Goal: Information Seeking & Learning: Learn about a topic

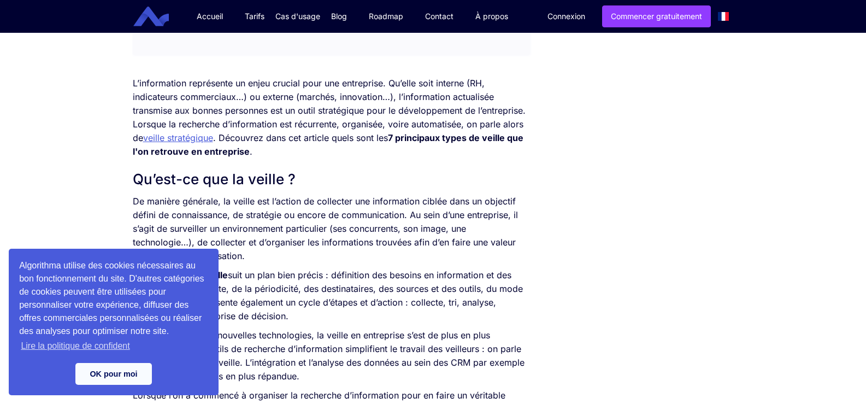
scroll to position [273, 0]
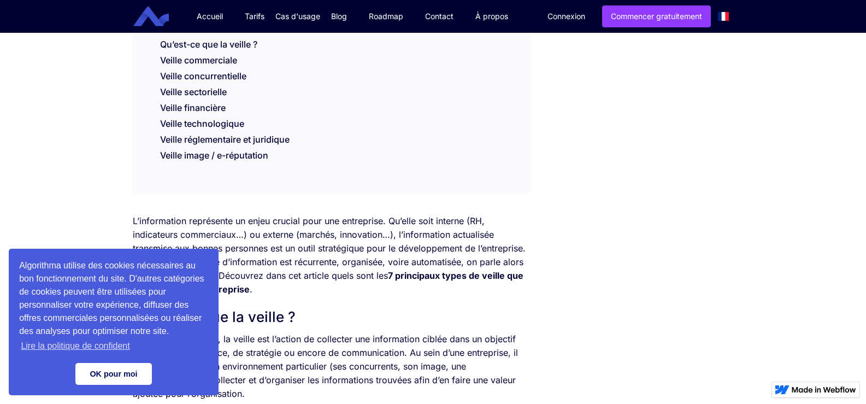
click at [127, 369] on link "OK pour moi" at bounding box center [113, 374] width 76 height 22
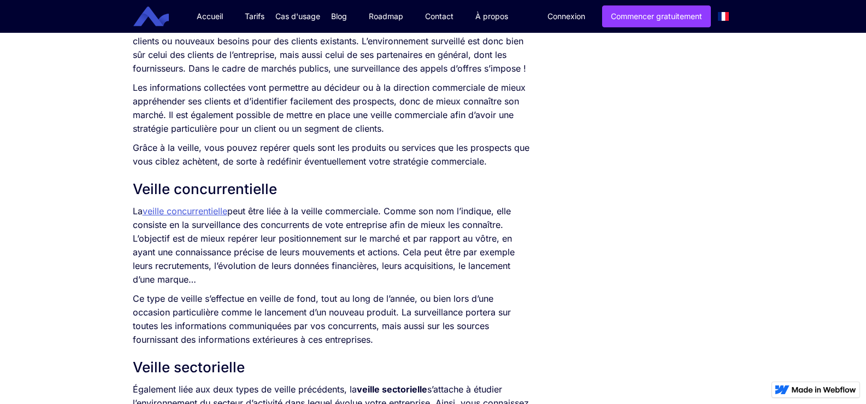
scroll to position [929, 0]
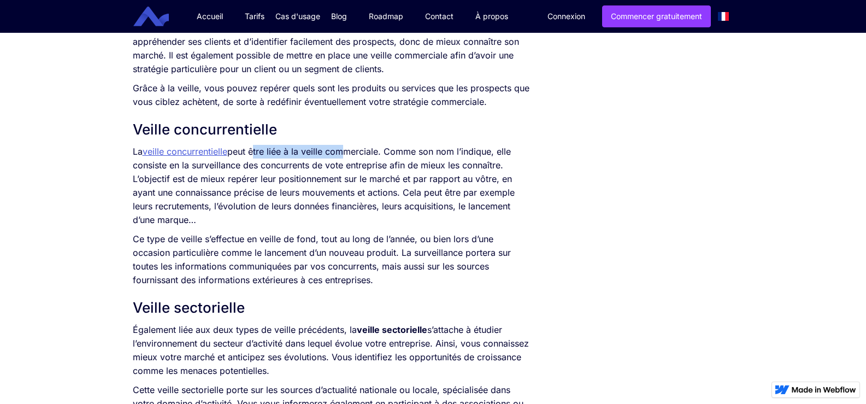
drag, startPoint x: 254, startPoint y: 147, endPoint x: 345, endPoint y: 147, distance: 90.7
click at [345, 147] on p "La veille concurrentielle peut être liée à la veille commerciale. Comme son nom…" at bounding box center [331, 186] width 397 height 82
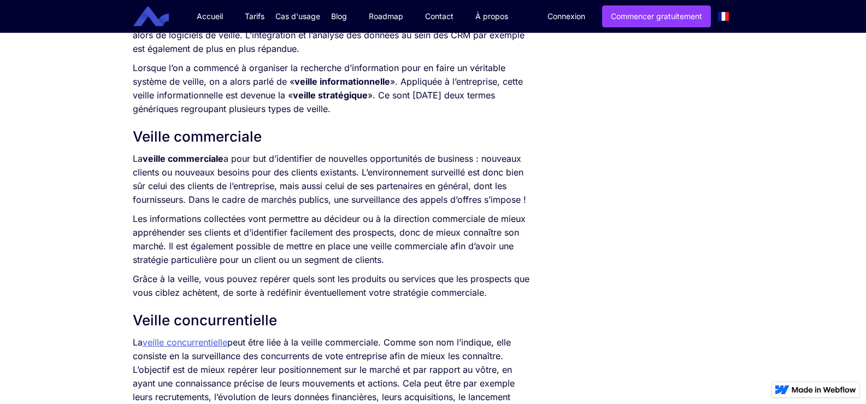
scroll to position [765, 0]
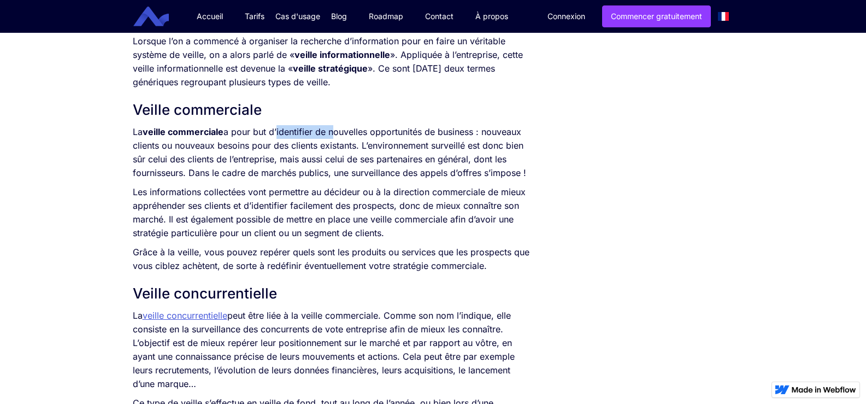
drag, startPoint x: 277, startPoint y: 134, endPoint x: 360, endPoint y: 131, distance: 83.1
click at [359, 131] on p "La veille commerciale a pour but d’identifier de nouvelles opportunités de busi…" at bounding box center [331, 152] width 397 height 55
click at [360, 131] on p "La veille commerciale a pour but d’identifier de nouvelles opportunités de busi…" at bounding box center [331, 152] width 397 height 55
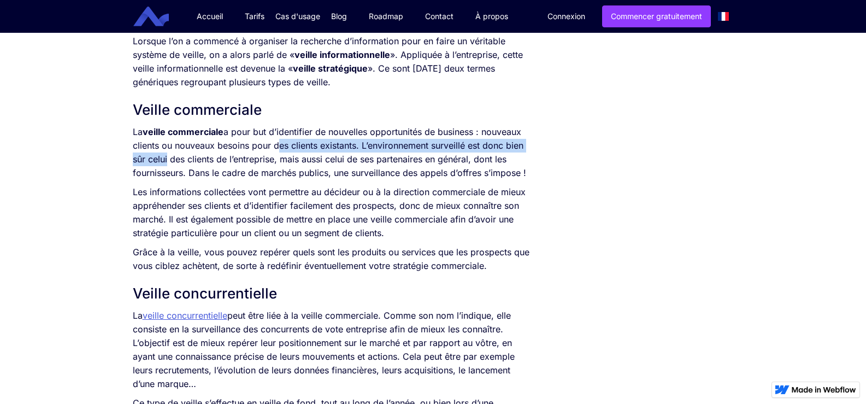
drag, startPoint x: 164, startPoint y: 153, endPoint x: 369, endPoint y: 148, distance: 204.9
click at [362, 148] on p "La veille commerciale a pour but d’identifier de nouvelles opportunités de busi…" at bounding box center [331, 152] width 397 height 55
click at [383, 145] on p "La veille commerciale a pour but d’identifier de nouvelles opportunités de busi…" at bounding box center [331, 152] width 397 height 55
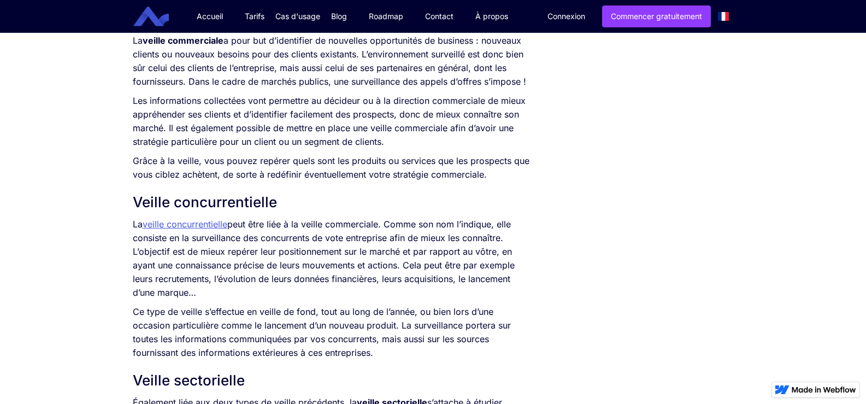
scroll to position [874, 0]
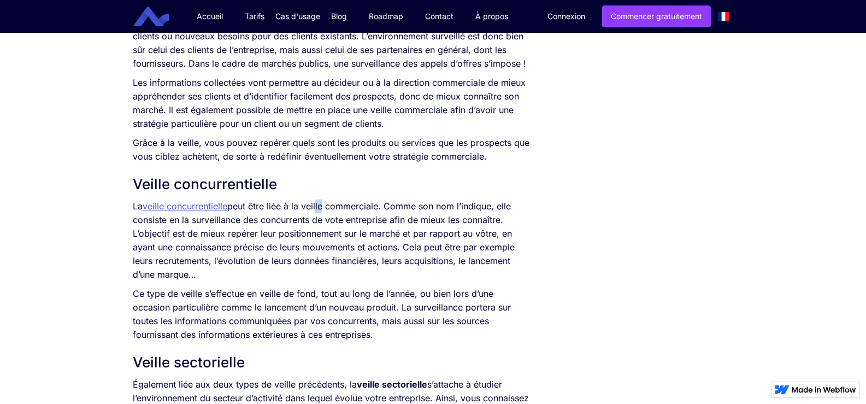
drag, startPoint x: 318, startPoint y: 200, endPoint x: 392, endPoint y: 197, distance: 73.3
click at [363, 203] on p "La veille concurrentielle peut être liée à la veille commerciale. Comme son nom…" at bounding box center [331, 240] width 397 height 82
click at [392, 197] on div "L’information représente un enjeu crucial pour une entreprise. Qu’elle soit int…" at bounding box center [331, 64] width 397 height 903
drag, startPoint x: 131, startPoint y: 216, endPoint x: 172, endPoint y: 220, distance: 40.6
click at [166, 221] on div "SOMMAIRE Qu’est-ce que la veille ? Veille commerciale Veille concurrentielle Ve…" at bounding box center [331, 401] width 408 height 2071
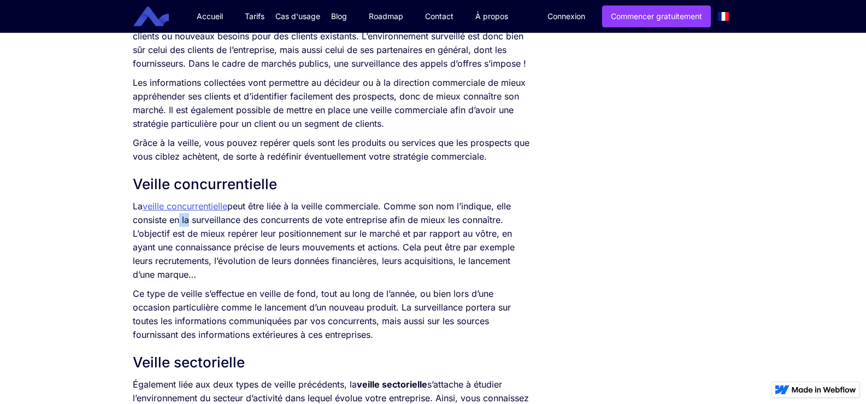
drag, startPoint x: 181, startPoint y: 221, endPoint x: 218, endPoint y: 224, distance: 37.2
click at [197, 223] on p "La veille concurrentielle peut être liée à la veille commerciale. Comme son nom…" at bounding box center [331, 240] width 397 height 82
drag, startPoint x: 273, startPoint y: 228, endPoint x: 389, endPoint y: 220, distance: 116.6
click at [388, 220] on p "La veille concurrentielle peut être liée à la veille commerciale. Comme son nom…" at bounding box center [331, 240] width 397 height 82
drag, startPoint x: 412, startPoint y: 235, endPoint x: 480, endPoint y: 234, distance: 67.2
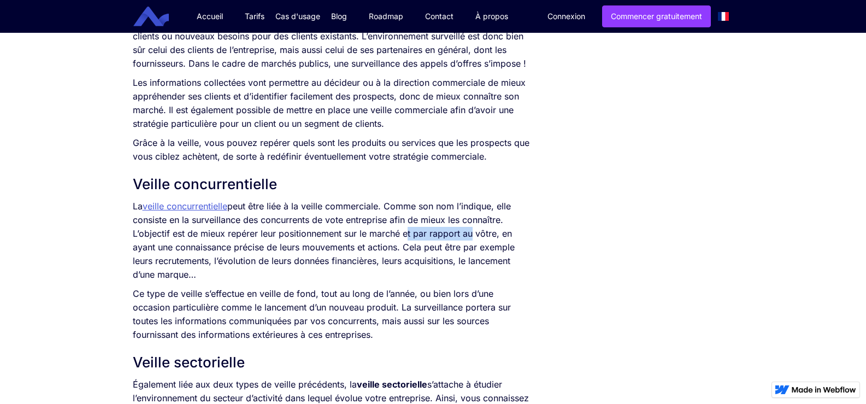
click at [470, 236] on p "La veille concurrentielle peut être liée à la veille commerciale. Comme son nom…" at bounding box center [331, 240] width 397 height 82
click at [510, 233] on p "La veille concurrentielle peut être liée à la veille commerciale. Comme son nom…" at bounding box center [331, 240] width 397 height 82
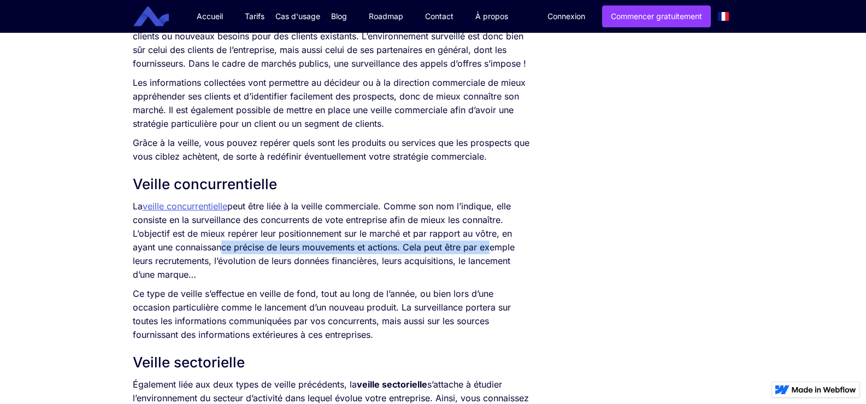
drag, startPoint x: 220, startPoint y: 245, endPoint x: 483, endPoint y: 244, distance: 263.8
click at [483, 244] on p "La veille concurrentielle peut être liée à la veille commerciale. Comme son nom…" at bounding box center [331, 240] width 397 height 82
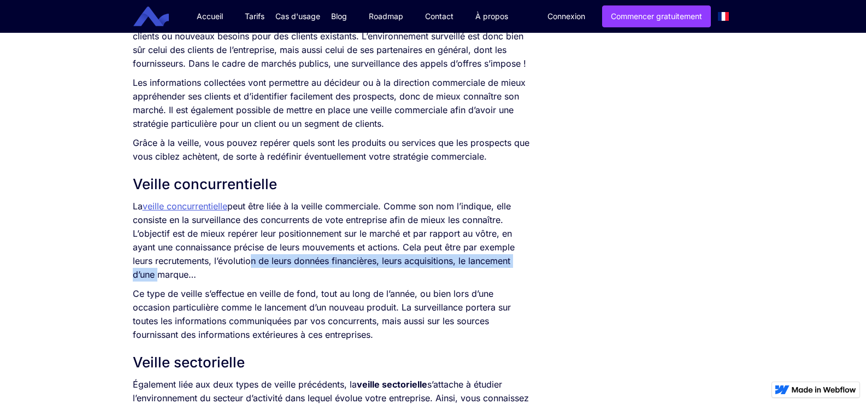
drag, startPoint x: 160, startPoint y: 270, endPoint x: 260, endPoint y: 263, distance: 100.8
click at [258, 263] on p "La veille concurrentielle peut être liée à la veille commerciale. Comme son nom…" at bounding box center [331, 240] width 397 height 82
click at [260, 262] on p "La veille concurrentielle peut être liée à la veille commerciale. Comme son nom…" at bounding box center [331, 240] width 397 height 82
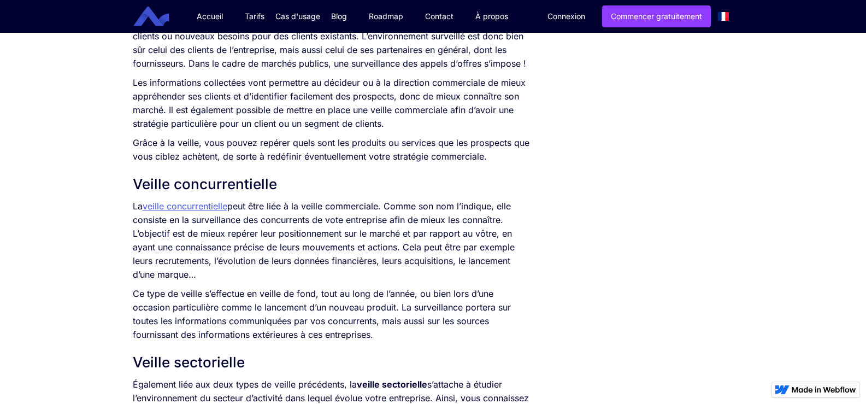
drag, startPoint x: 209, startPoint y: 263, endPoint x: 262, endPoint y: 270, distance: 53.9
click at [262, 270] on div "SOMMAIRE Qu’est-ce que la veille ? Veille commerciale Veille concurrentielle Ve…" at bounding box center [331, 401] width 408 height 2071
click at [262, 270] on p "La veille concurrentielle peut être liée à la veille commerciale. Comme son nom…" at bounding box center [331, 240] width 397 height 82
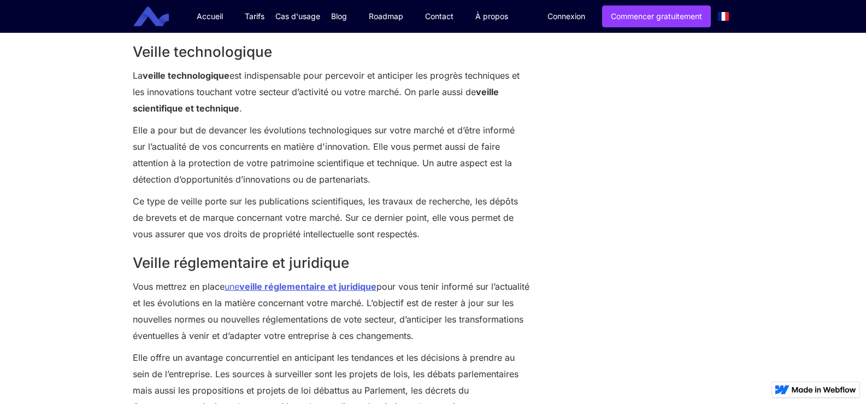
scroll to position [1584, 0]
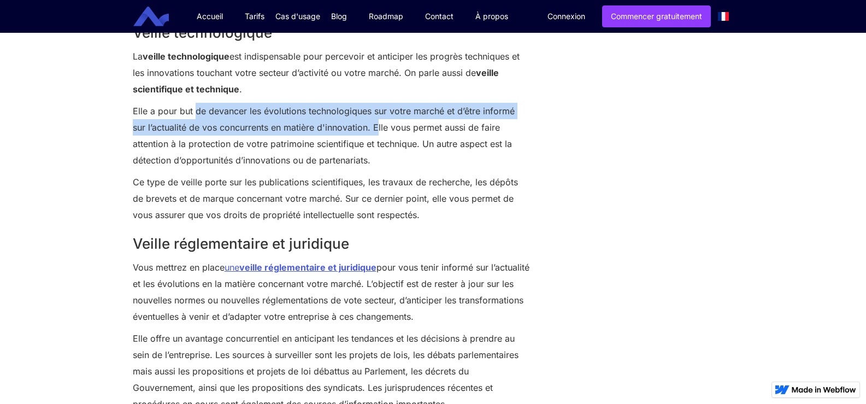
drag, startPoint x: 195, startPoint y: 116, endPoint x: 385, endPoint y: 122, distance: 190.2
click at [378, 122] on p "Elle a pour but de devancer les évolutions technologiques sur votre marché et d…" at bounding box center [331, 136] width 397 height 66
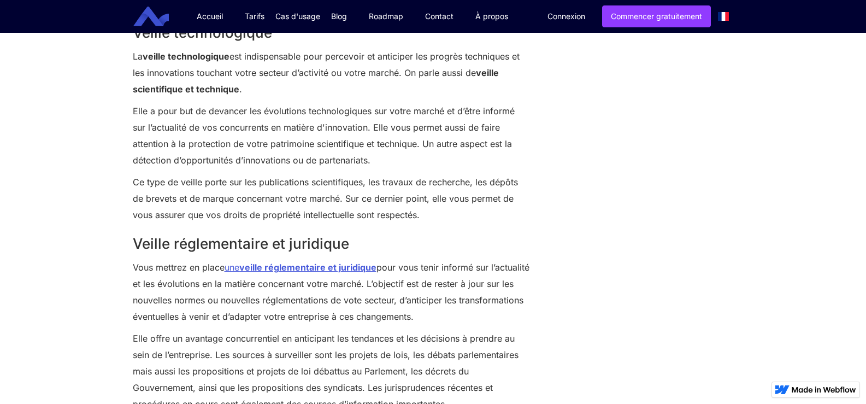
click at [477, 122] on p "Elle a pour but de devancer les évolutions technologiques sur votre marché et d…" at bounding box center [331, 136] width 397 height 66
drag, startPoint x: 377, startPoint y: 123, endPoint x: 457, endPoint y: 126, distance: 79.3
click at [457, 126] on p "Elle a pour but de devancer les évolutions technologiques sur votre marché et d…" at bounding box center [331, 136] width 397 height 66
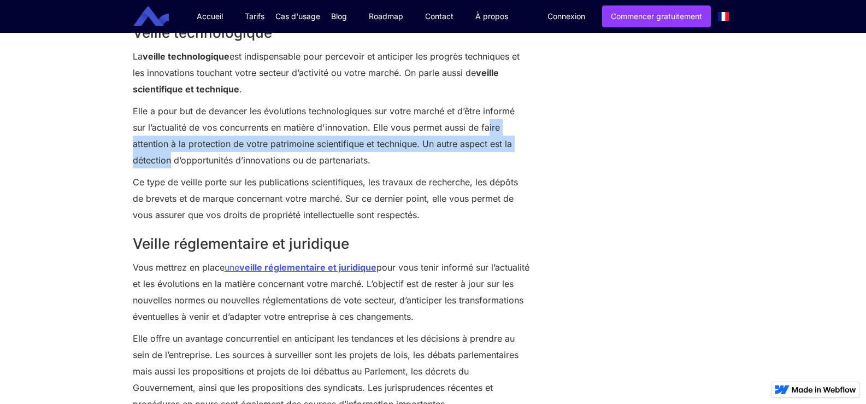
drag, startPoint x: 473, startPoint y: 126, endPoint x: 572, endPoint y: 138, distance: 100.6
click at [286, 140] on p "Elle a pour but de devancer les évolutions technologiques sur votre marché et d…" at bounding box center [331, 136] width 397 height 66
click at [375, 146] on p "Elle a pour but de devancer les évolutions technologiques sur votre marché et d…" at bounding box center [331, 136] width 397 height 66
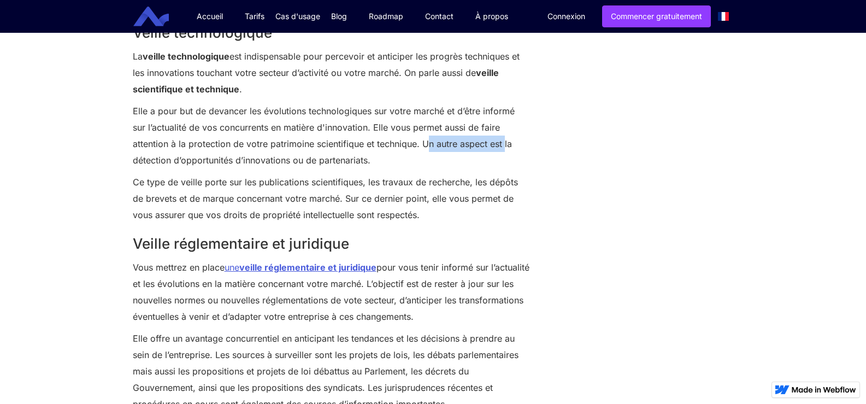
drag, startPoint x: 391, startPoint y: 143, endPoint x: 479, endPoint y: 149, distance: 88.1
click at [473, 149] on p "Elle a pour but de devancer les évolutions technologiques sur votre marché et d…" at bounding box center [331, 136] width 397 height 66
drag, startPoint x: 186, startPoint y: 174, endPoint x: 296, endPoint y: 177, distance: 109.8
click at [296, 177] on p "Ce type de veille porte sur les publications scientifiques, les travaux de rech…" at bounding box center [331, 198] width 397 height 49
click at [297, 177] on p "Ce type de veille porte sur les publications scientifiques, les travaux de rech…" at bounding box center [331, 198] width 397 height 49
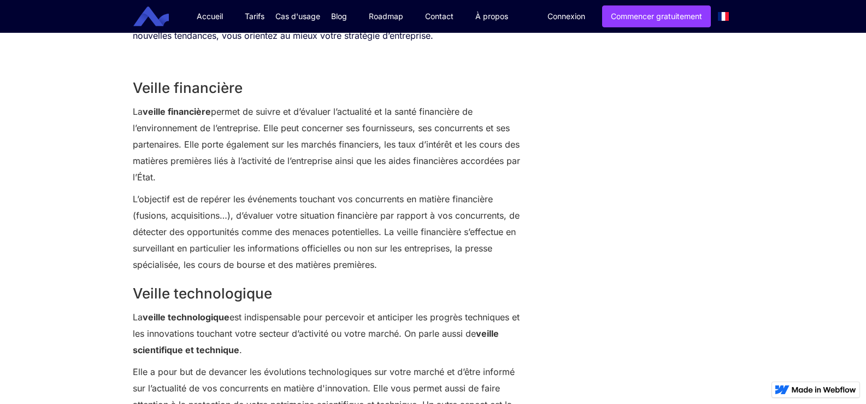
scroll to position [1311, 0]
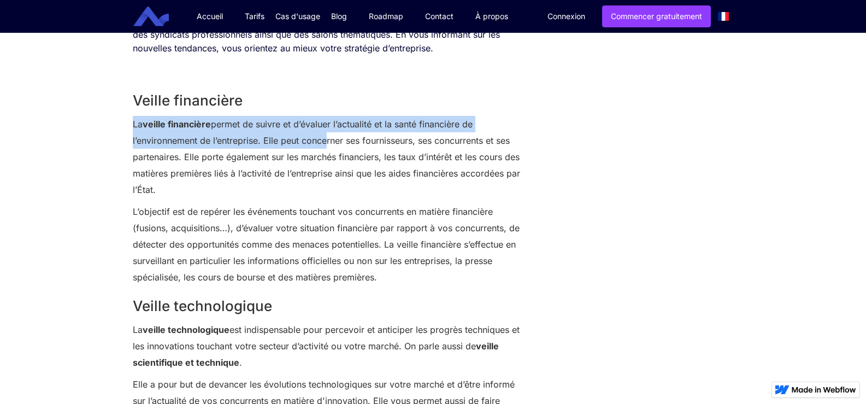
drag, startPoint x: 119, startPoint y: 114, endPoint x: 355, endPoint y: 151, distance: 238.4
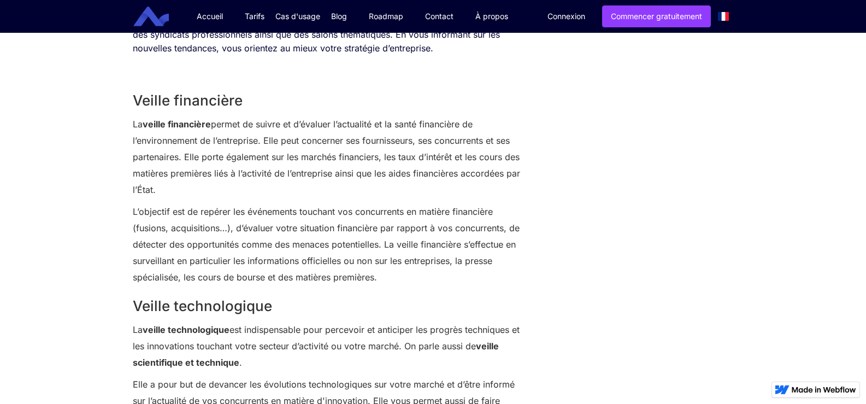
click at [362, 167] on p "La veille financière permet de suivre et d’évaluer l’actualité et la santé fina…" at bounding box center [331, 157] width 397 height 82
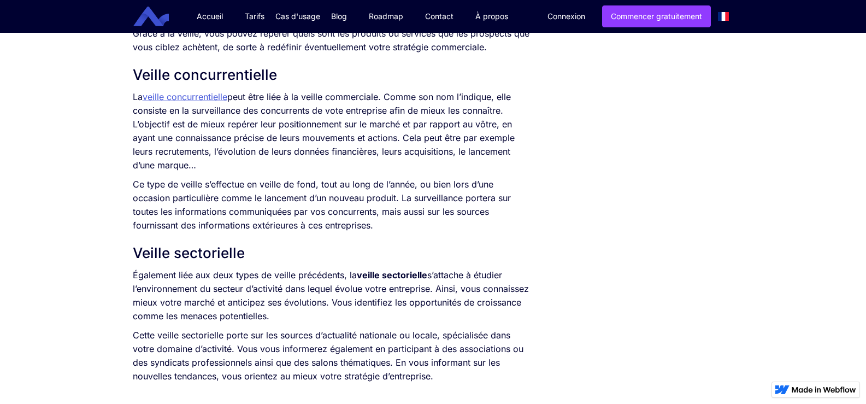
scroll to position [929, 0]
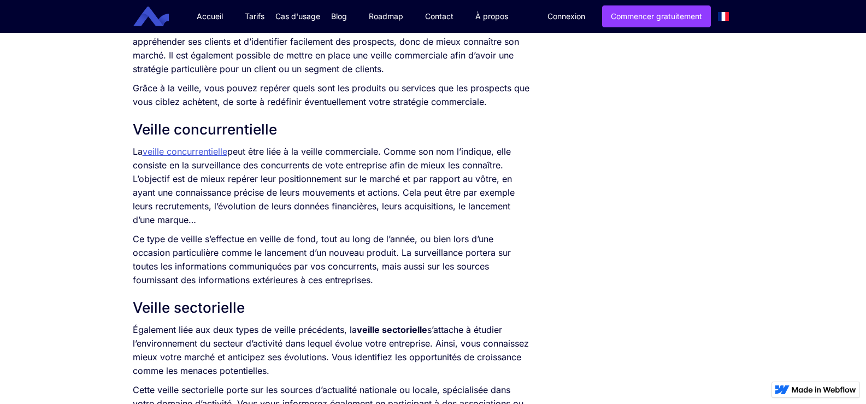
click at [204, 152] on link "veille concurrentielle" at bounding box center [185, 151] width 85 height 11
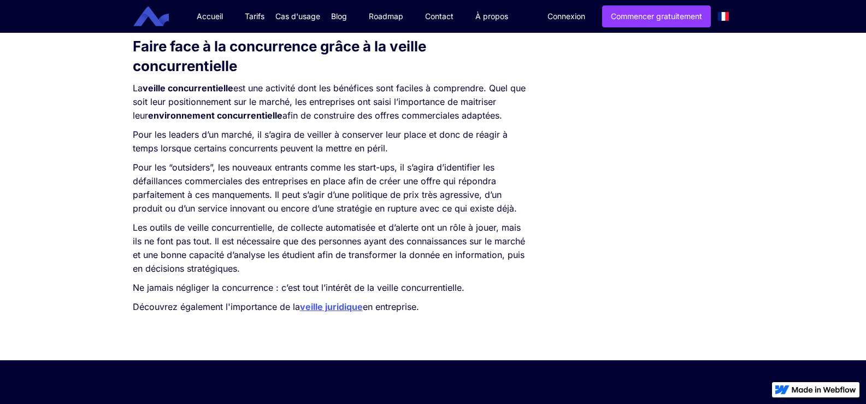
scroll to position [929, 0]
